Goal: Information Seeking & Learning: Learn about a topic

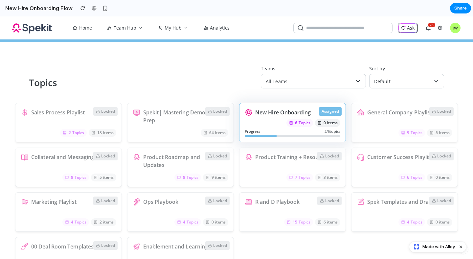
click at [326, 112] on div "Assigned" at bounding box center [330, 111] width 23 height 9
click at [252, 123] on div "6 Topics 0 items" at bounding box center [293, 123] width 96 height 8
drag, startPoint x: 261, startPoint y: 129, endPoint x: 277, endPoint y: 129, distance: 16.1
click at [264, 129] on div "Progress 2 / 6 topics" at bounding box center [293, 132] width 96 height 6
click at [320, 105] on div "Assigned New Hire Onboarding 6 Topics 0 items Progress 2 / 6 topics" at bounding box center [292, 122] width 107 height 39
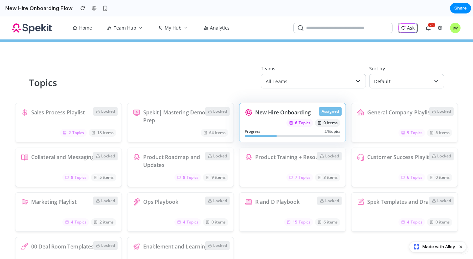
scroll to position [1, 0]
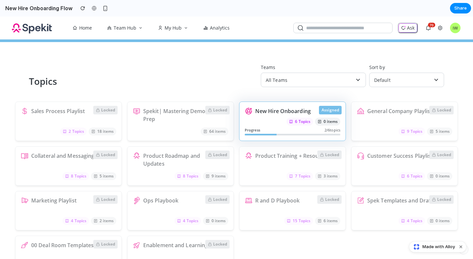
click at [327, 106] on div "Assigned" at bounding box center [330, 110] width 23 height 9
click at [305, 129] on div "Progress 2 / 6 topics" at bounding box center [293, 131] width 96 height 6
click at [308, 130] on div "Progress 2 / 6 topics" at bounding box center [293, 131] width 96 height 6
click at [333, 109] on button "button" at bounding box center [337, 111] width 8 height 8
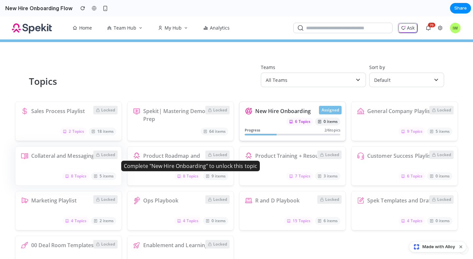
scroll to position [3, 0]
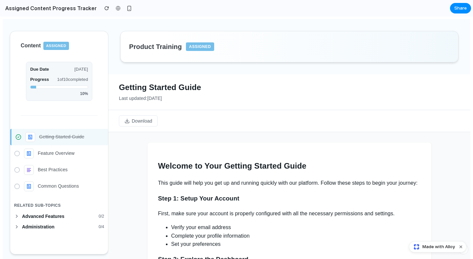
click at [201, 50] on span "Assigned" at bounding box center [200, 46] width 29 height 9
drag, startPoint x: 61, startPoint y: 44, endPoint x: 93, endPoint y: 80, distance: 47.7
click at [63, 45] on span "Assigned" at bounding box center [55, 46] width 25 height 8
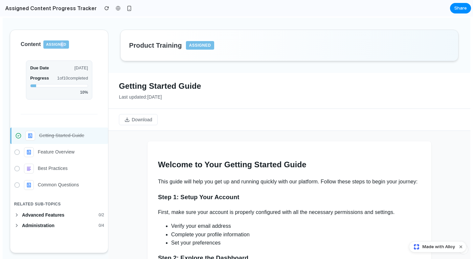
drag, startPoint x: 61, startPoint y: 80, endPoint x: 105, endPoint y: 83, distance: 43.5
click at [105, 83] on div "Content Assigned Due Date [DATE] Progress 1 of 10 completed 10 % Getting Starte…" at bounding box center [59, 141] width 99 height 223
click at [95, 118] on div "Getting Started Guide Feature Overview Best Practices Common Questions Related …" at bounding box center [59, 185] width 98 height 136
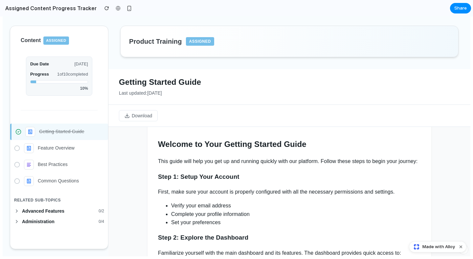
scroll to position [0, 0]
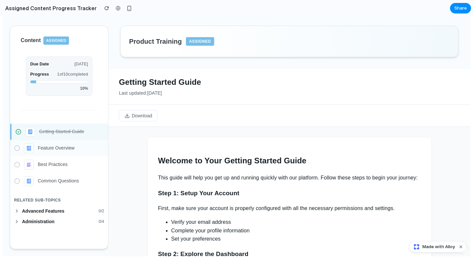
click at [22, 147] on div "Feature Overview" at bounding box center [59, 148] width 90 height 10
click at [62, 150] on p "Feature Overview" at bounding box center [71, 148] width 66 height 7
click at [59, 167] on p "Best Practices" at bounding box center [71, 164] width 66 height 7
click at [70, 181] on p "Common Questions" at bounding box center [71, 180] width 66 height 7
click at [59, 212] on span "Advanced Features" at bounding box center [59, 210] width 74 height 5
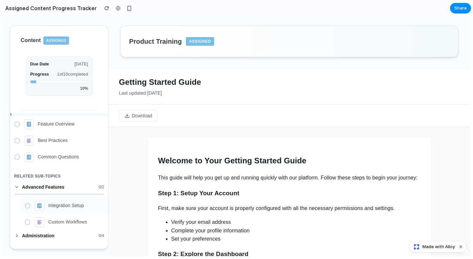
scroll to position [26, 0]
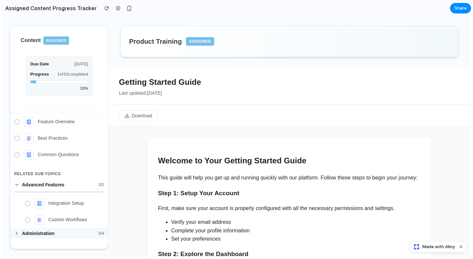
click at [35, 237] on button "Administration 0 / 4" at bounding box center [59, 233] width 98 height 11
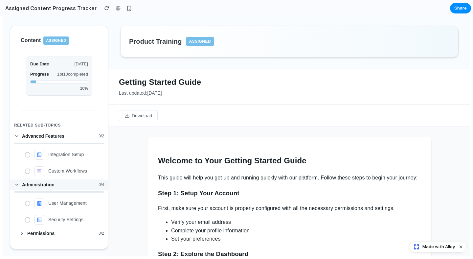
click at [39, 187] on span "Administration" at bounding box center [59, 184] width 74 height 5
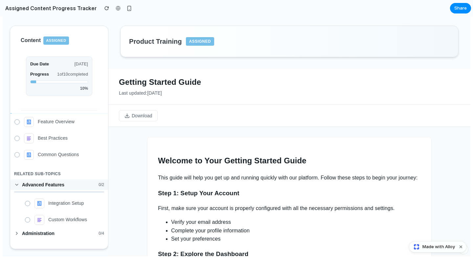
click at [64, 182] on span "Advanced Features" at bounding box center [59, 184] width 74 height 5
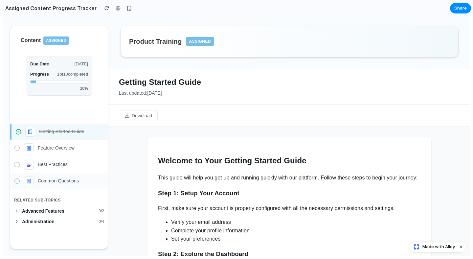
scroll to position [0, 0]
click at [17, 219] on icon at bounding box center [16, 221] width 5 height 5
click at [16, 219] on icon at bounding box center [16, 221] width 5 height 5
click at [46, 148] on p "Feature Overview" at bounding box center [71, 148] width 66 height 7
click at [45, 164] on p "Best Practices" at bounding box center [71, 164] width 66 height 7
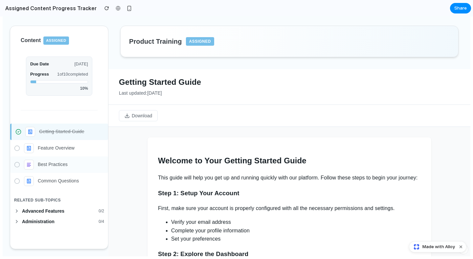
click at [20, 162] on div "Best Practices" at bounding box center [59, 165] width 90 height 10
click at [19, 150] on icon at bounding box center [17, 148] width 6 height 6
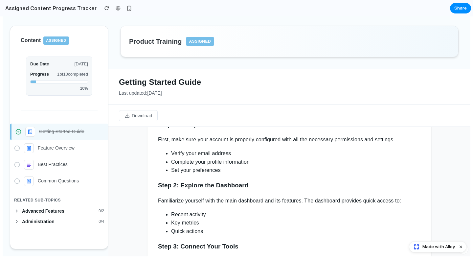
scroll to position [144, 0]
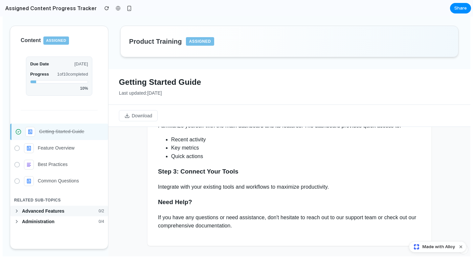
click at [43, 209] on span "Advanced Features" at bounding box center [59, 210] width 74 height 5
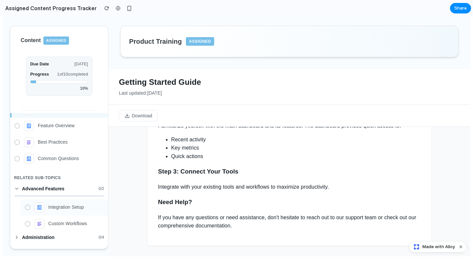
scroll to position [26, 0]
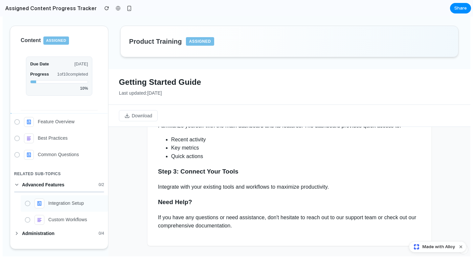
click at [62, 196] on li "Integration Setup" at bounding box center [64, 203] width 87 height 16
click at [60, 210] on li "Integration Setup" at bounding box center [64, 203] width 87 height 16
click at [54, 234] on span "Administration" at bounding box center [59, 233] width 74 height 5
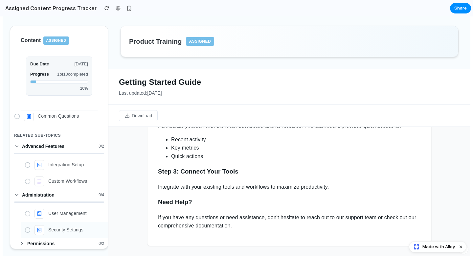
scroll to position [62, 0]
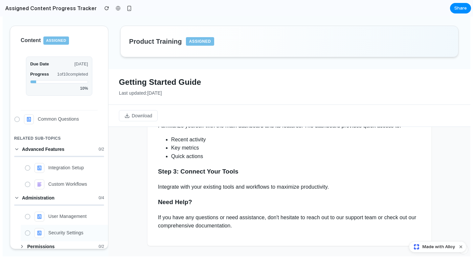
click at [55, 225] on li "Security Settings" at bounding box center [64, 233] width 87 height 16
click at [56, 217] on p "User Management" at bounding box center [76, 216] width 56 height 7
